Goal: Complete application form: Complete application form

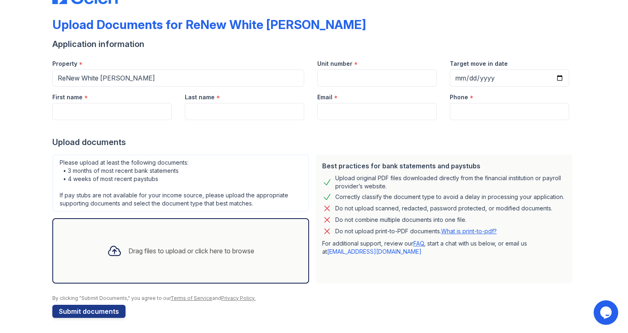
scroll to position [31, 0]
click at [126, 110] on input "First name" at bounding box center [111, 111] width 119 height 17
type input "[PERSON_NAME]"
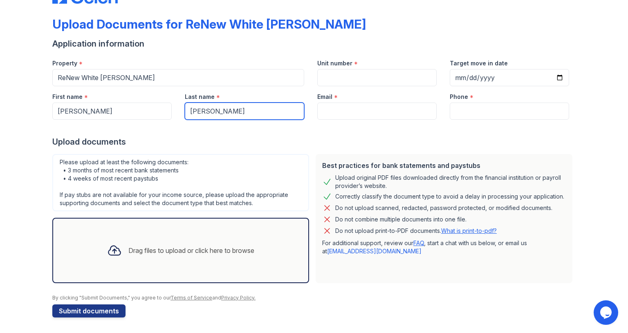
type input "[EMAIL_ADDRESS][DOMAIN_NAME]"
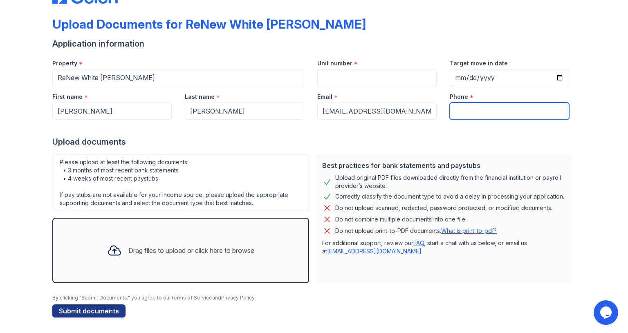
type input "3108807570"
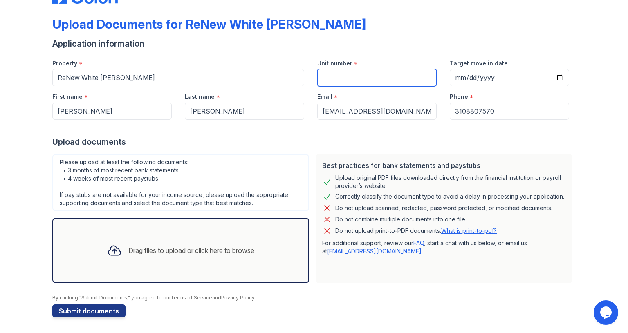
click at [370, 76] on input "Unit number" at bounding box center [376, 77] width 119 height 17
type input "TD"
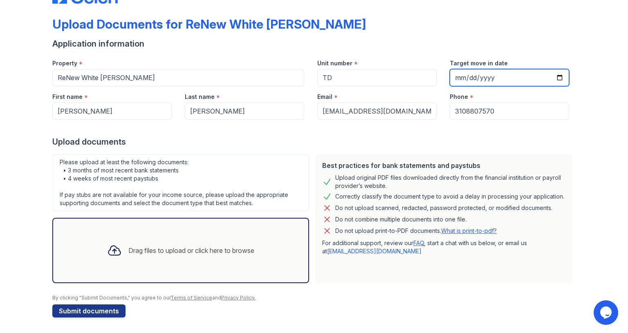
click at [462, 75] on input "Target move in date" at bounding box center [509, 77] width 119 height 17
type input "[DATE]"
click at [407, 141] on div "Upload documents" at bounding box center [313, 141] width 523 height 11
click at [170, 253] on div "Drag files to upload or click here to browse" at bounding box center [191, 251] width 126 height 10
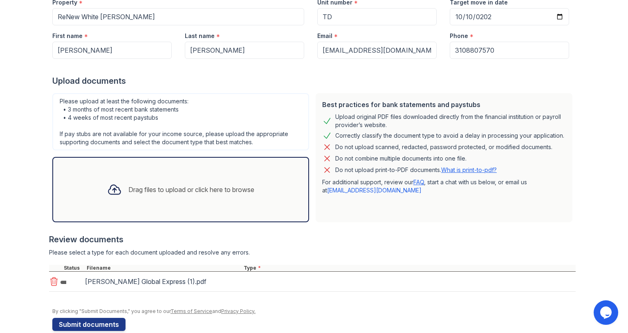
scroll to position [105, 0]
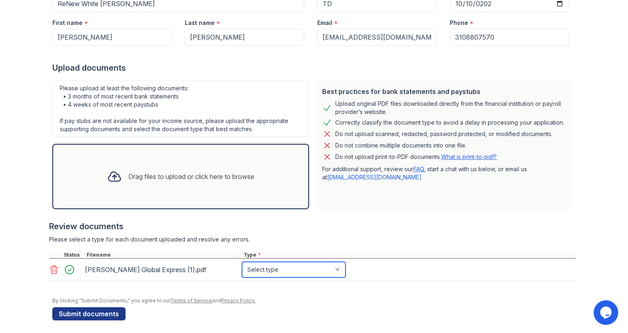
click at [336, 268] on select "Select type Paystub Bank Statement Offer Letter Tax Documents Benefit Award Let…" at bounding box center [293, 270] width 103 height 16
select select "other"
click at [242, 262] on select "Select type Paystub Bank Statement Offer Letter Tax Documents Benefit Award Let…" at bounding box center [293, 270] width 103 height 16
click at [179, 176] on div "Drag files to upload or click here to browse" at bounding box center [191, 177] width 126 height 10
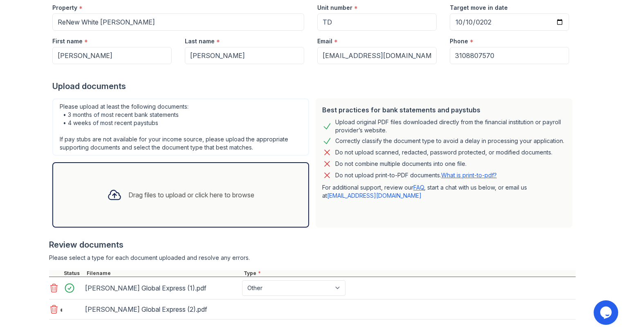
scroll to position [127, 0]
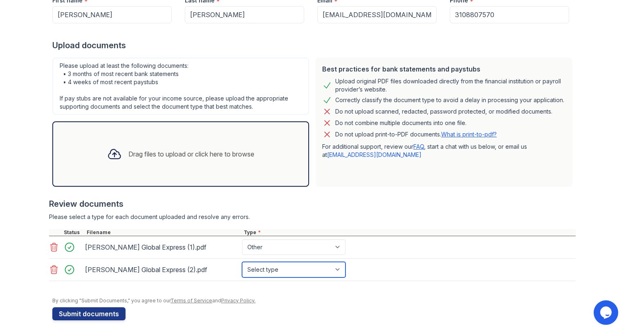
click at [332, 269] on select "Select type Paystub Bank Statement Offer Letter Tax Documents Benefit Award Let…" at bounding box center [293, 270] width 103 height 16
select select "other"
click at [242, 262] on select "Select type Paystub Bank Statement Offer Letter Tax Documents Benefit Award Let…" at bounding box center [293, 270] width 103 height 16
click at [185, 156] on div "Drag files to upload or click here to browse" at bounding box center [191, 154] width 126 height 10
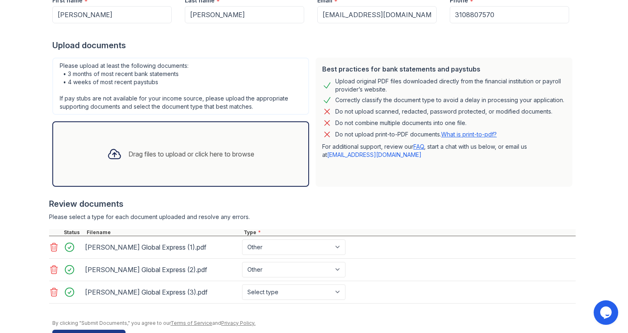
scroll to position [152, 0]
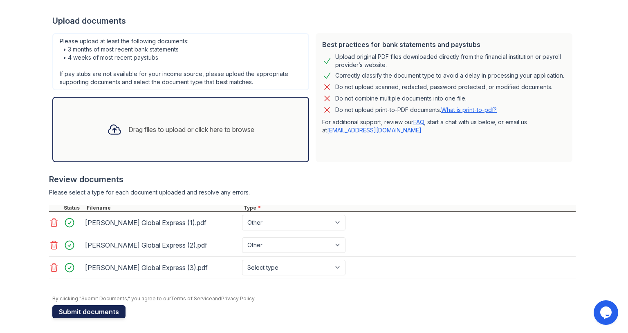
click at [80, 313] on button "Submit documents" at bounding box center [88, 311] width 73 height 13
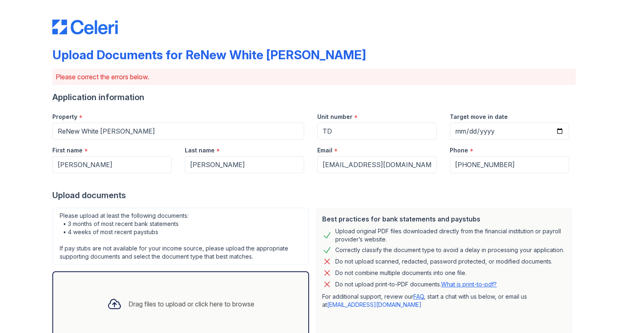
click at [153, 292] on div "Drag files to upload or click here to browse" at bounding box center [181, 304] width 160 height 28
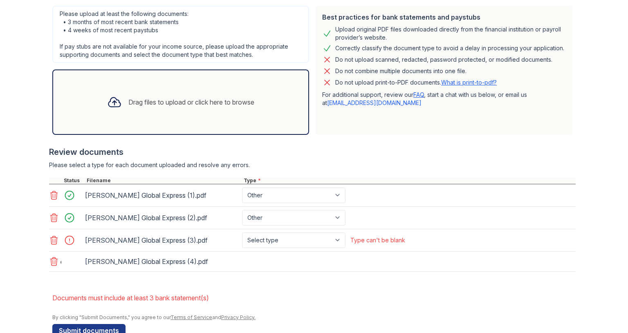
scroll to position [204, 0]
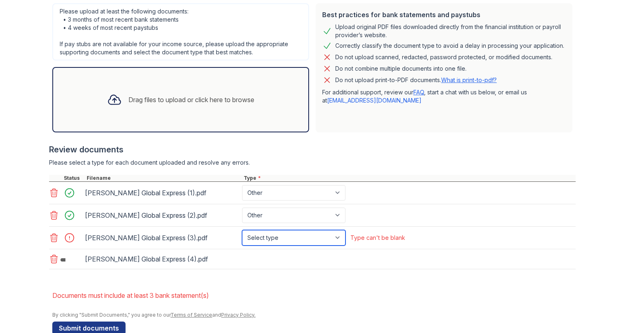
click at [336, 237] on select "Select type Paystub Bank Statement Offer Letter Tax Documents Benefit Award Let…" at bounding box center [293, 238] width 103 height 16
select select "other"
click at [242, 230] on select "Select type Paystub Bank Statement Offer Letter Tax Documents Benefit Award Let…" at bounding box center [293, 238] width 103 height 16
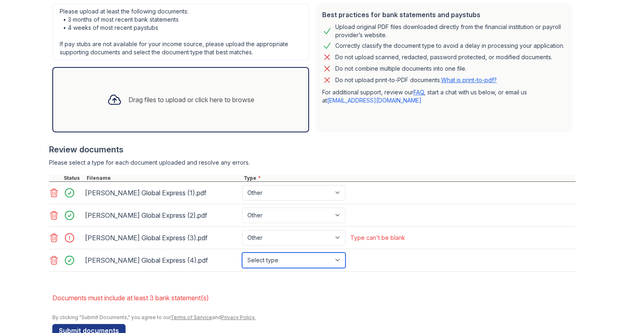
click at [335, 256] on select "Select type Paystub Bank Statement Offer Letter Tax Documents Benefit Award Let…" at bounding box center [293, 261] width 103 height 16
select select "other"
click at [242, 253] on select "Select type Paystub Bank Statement Offer Letter Tax Documents Benefit Award Let…" at bounding box center [293, 261] width 103 height 16
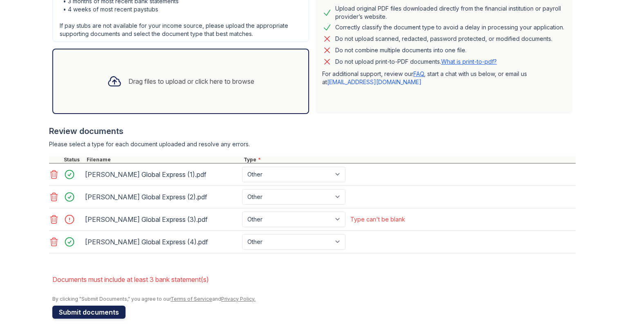
click at [99, 307] on button "Submit documents" at bounding box center [88, 312] width 73 height 13
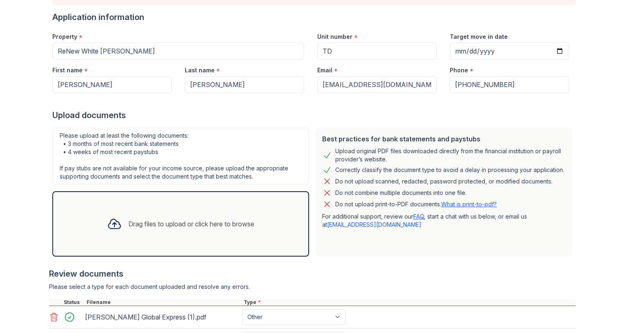
scroll to position [164, 0]
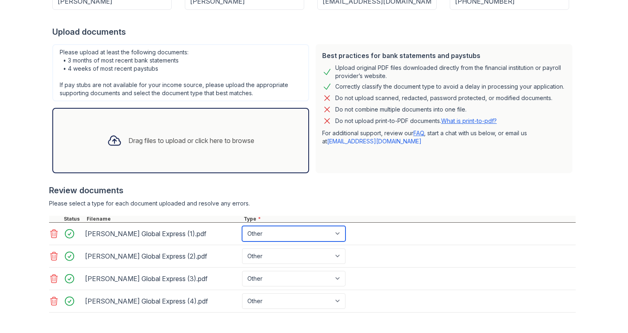
click at [332, 232] on select "Paystub Bank Statement Offer Letter Tax Documents Benefit Award Letter Investme…" at bounding box center [293, 234] width 103 height 16
click at [337, 231] on select "Paystub Bank Statement Offer Letter Tax Documents Benefit Award Letter Investme…" at bounding box center [293, 234] width 103 height 16
click at [334, 229] on select "Paystub Bank Statement Offer Letter Tax Documents Benefit Award Letter Investme…" at bounding box center [293, 234] width 103 height 16
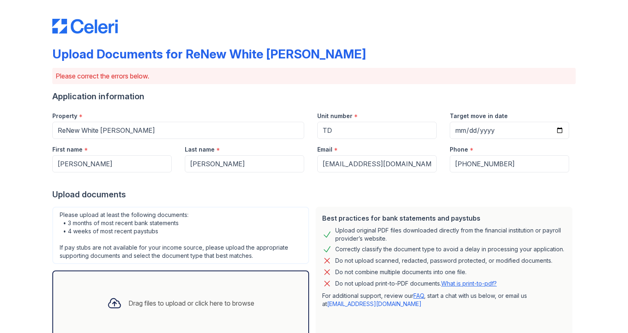
scroll to position [0, 0]
